Goal: Task Accomplishment & Management: Use online tool/utility

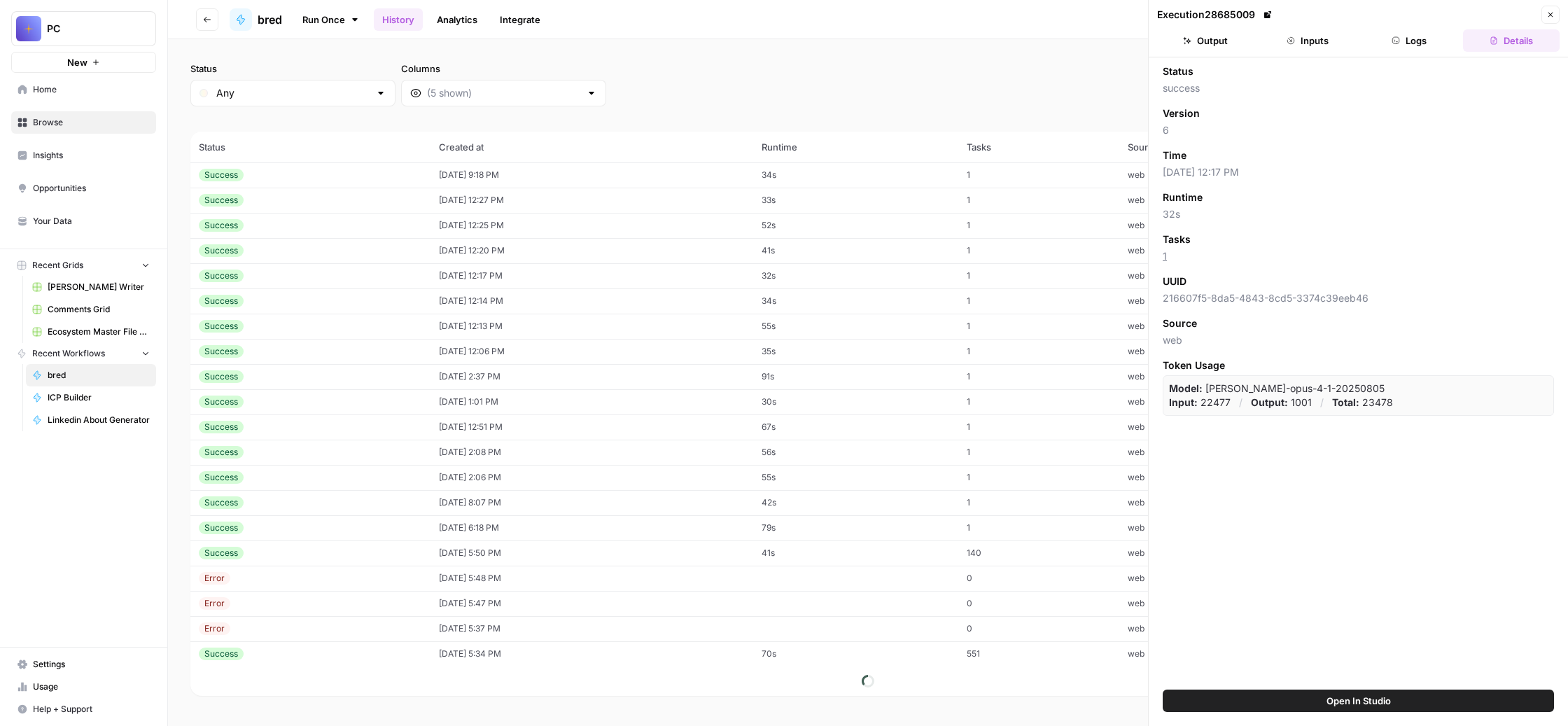
click at [145, 315] on span "Comments Grid" at bounding box center [99, 309] width 103 height 13
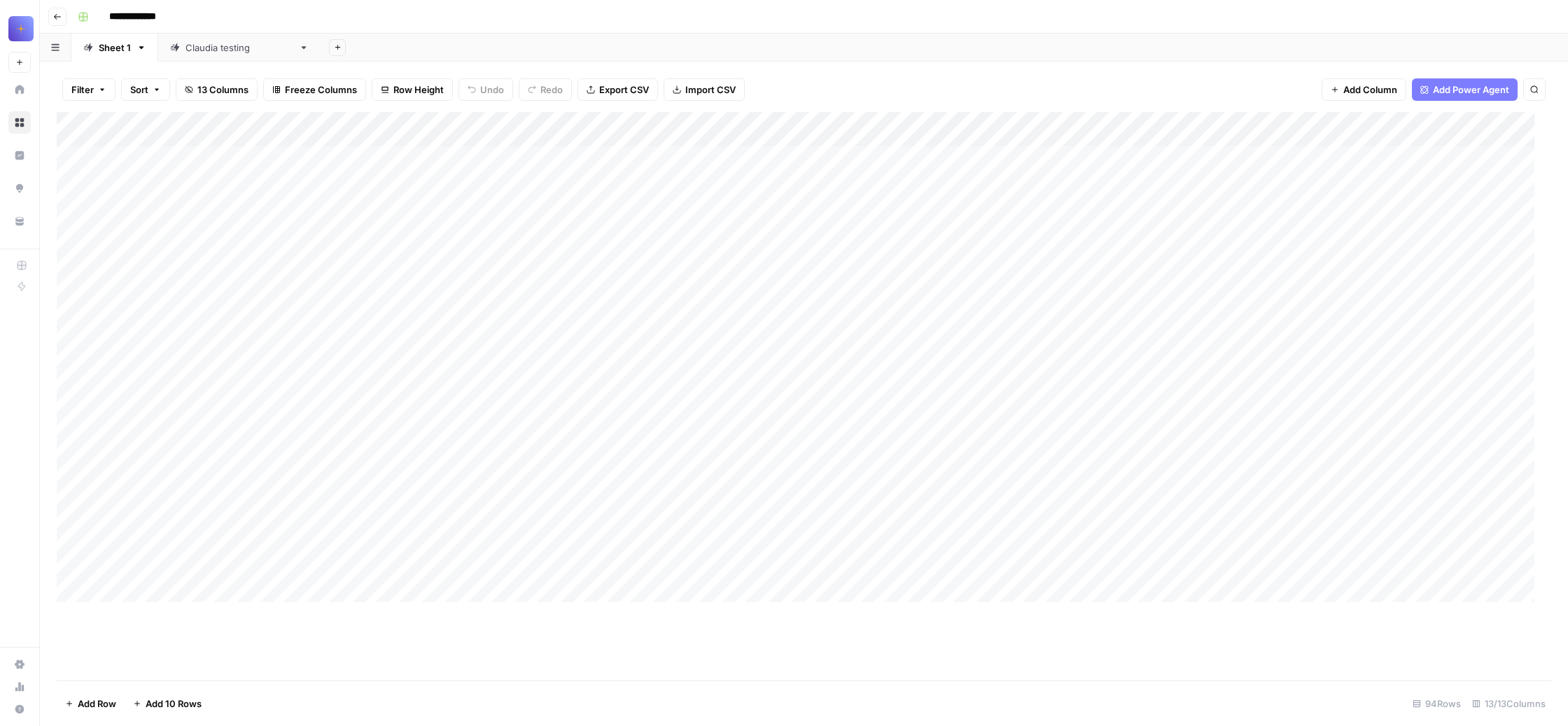
click at [459, 185] on div "Add Column" at bounding box center [796, 357] width 1478 height 490
click at [448, 315] on span "Hide Column" at bounding box center [406, 309] width 122 height 14
click at [285, 185] on div "Add Column" at bounding box center [796, 357] width 1478 height 490
click at [370, 426] on span "Hide Column" at bounding box center [329, 419] width 122 height 14
click at [331, 183] on div "Add Column" at bounding box center [796, 357] width 1478 height 490
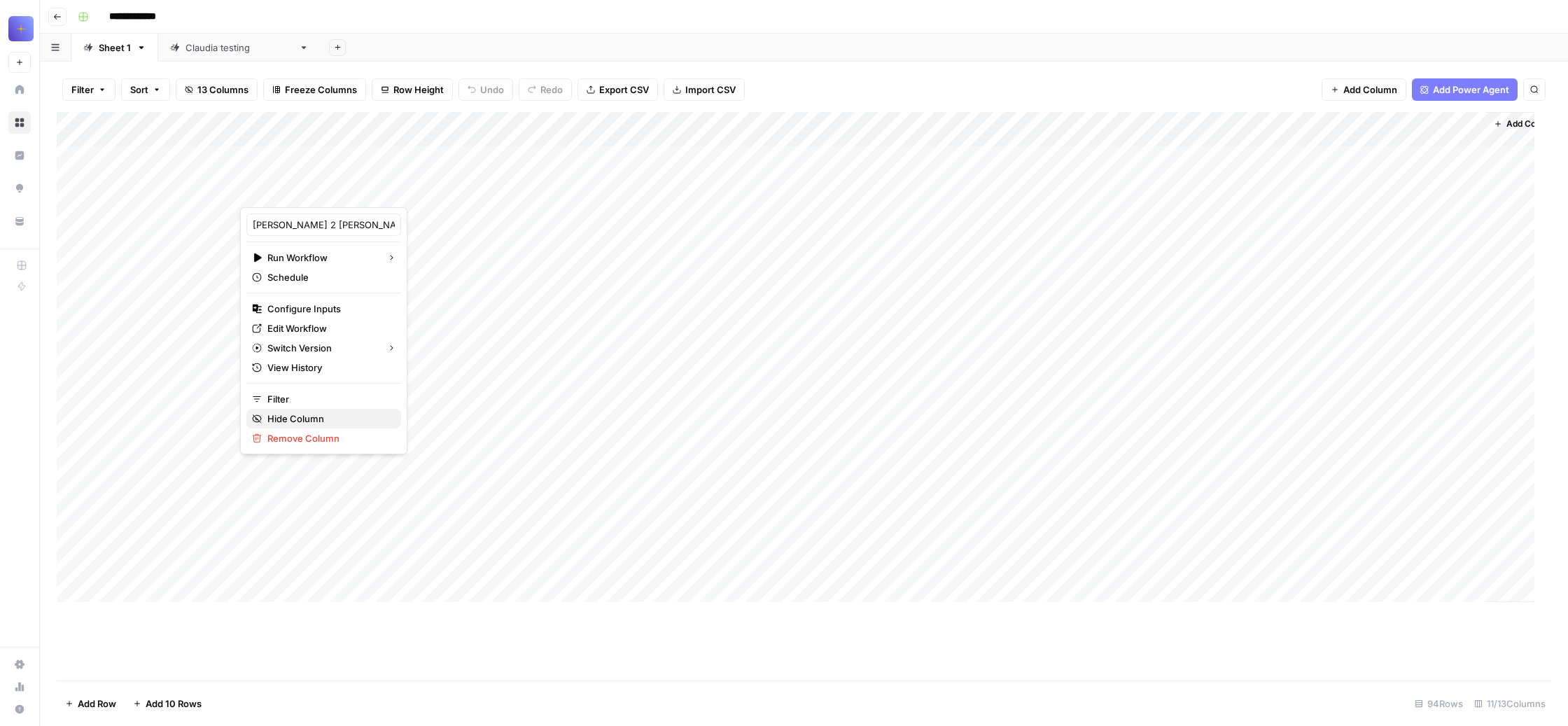
click at [356, 426] on span "Hide Column" at bounding box center [329, 419] width 122 height 14
click at [353, 180] on div "Add Column" at bounding box center [796, 357] width 1478 height 490
click at [349, 315] on span "Hide Column" at bounding box center [329, 309] width 122 height 14
click at [287, 55] on div "[PERSON_NAME] testing" at bounding box center [239, 48] width 108 height 14
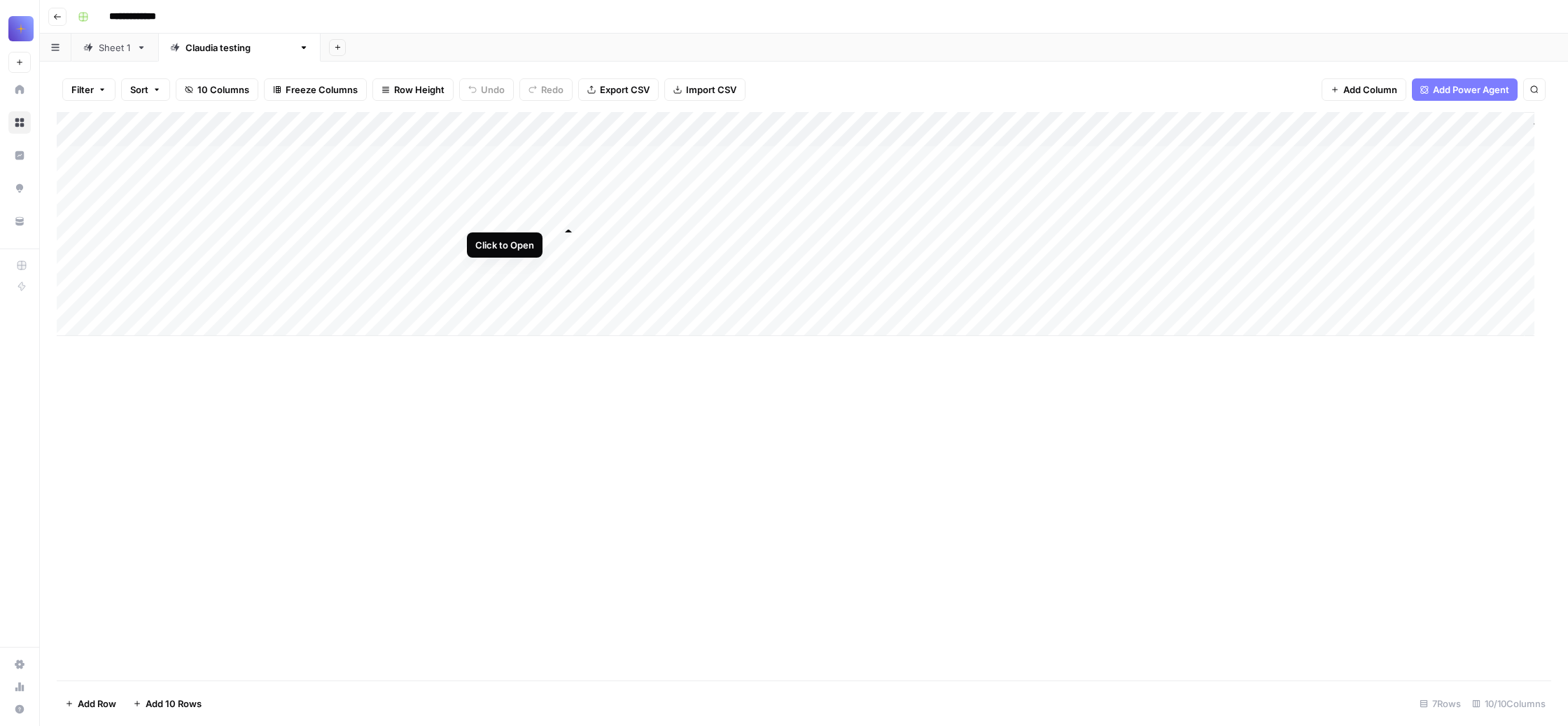
click at [572, 212] on div "Add Column" at bounding box center [796, 224] width 1478 height 224
